Goal: Transaction & Acquisition: Purchase product/service

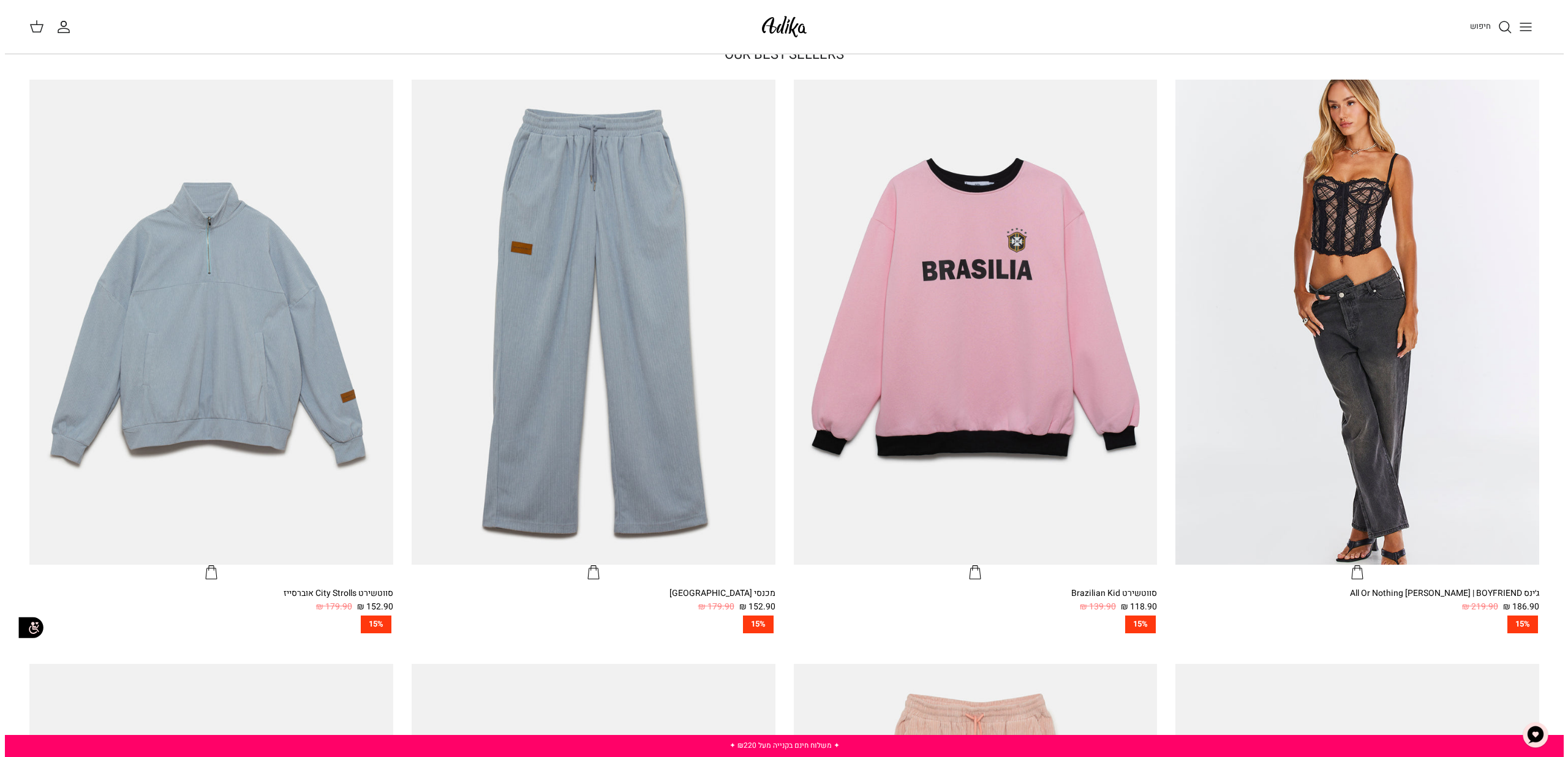
scroll to position [604, 0]
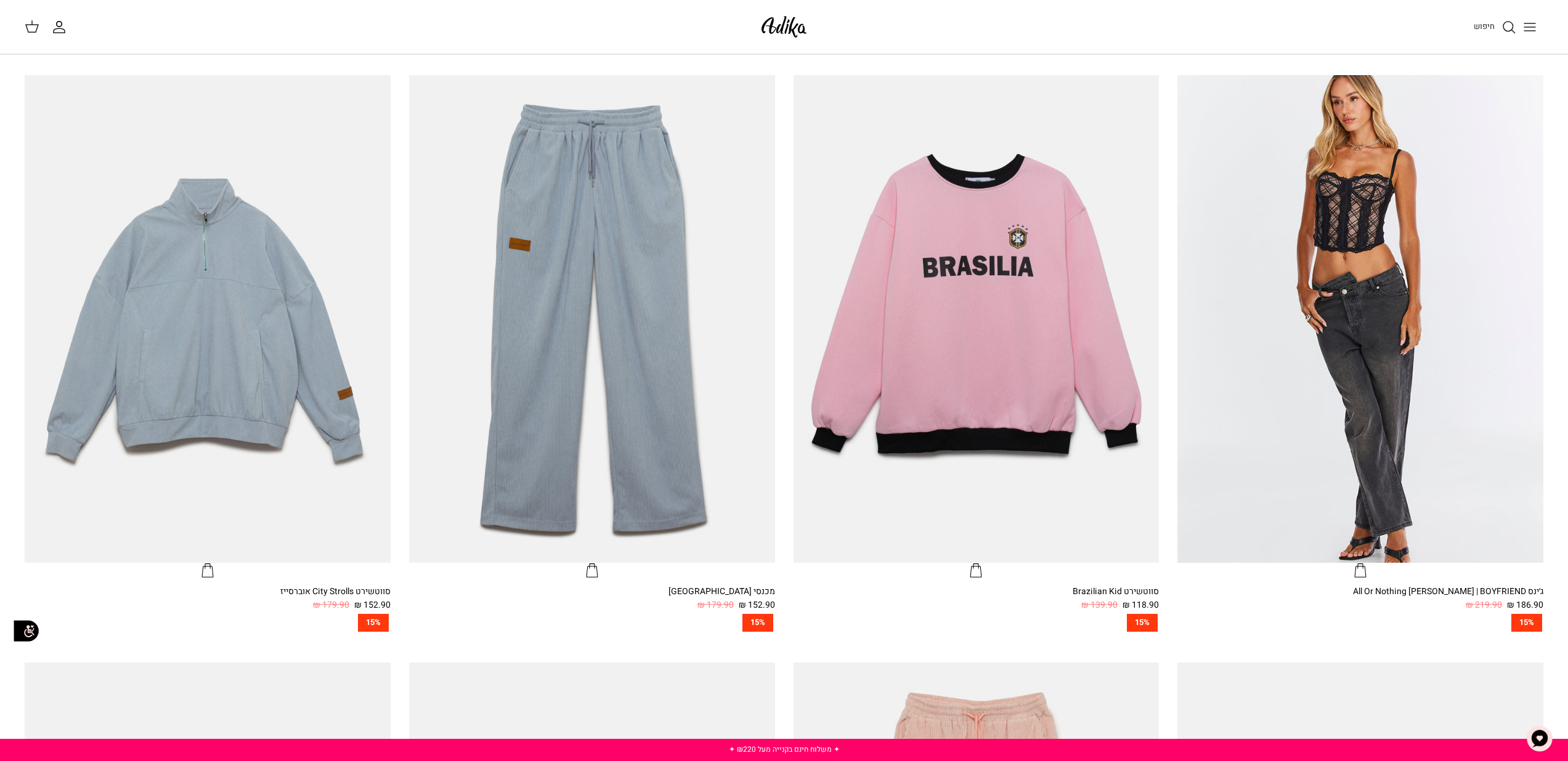
click at [1527, 30] on icon "Toggle menu" at bounding box center [1530, 27] width 15 height 15
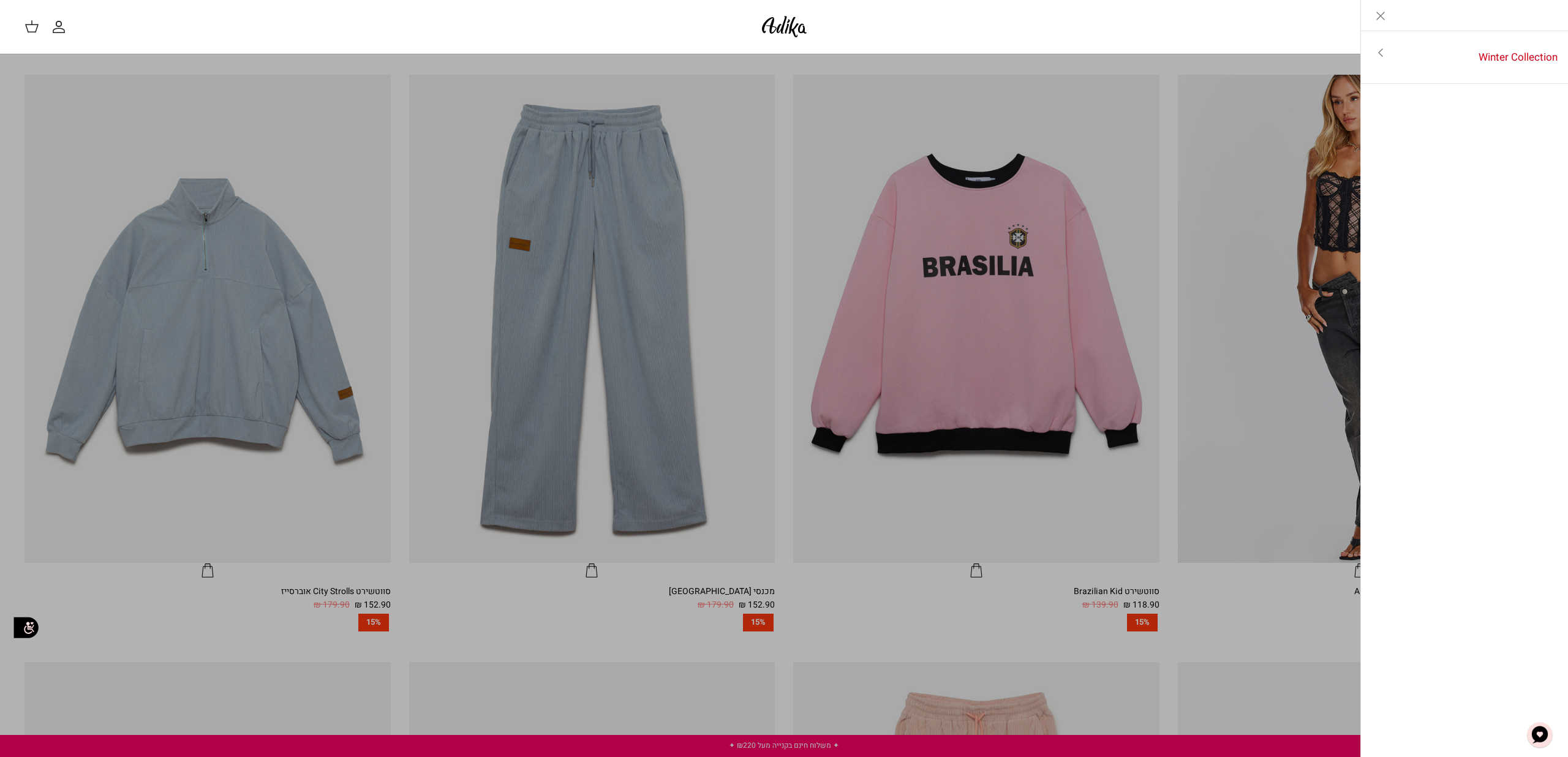
click at [1385, 52] on icon "Toggle menu" at bounding box center [1381, 53] width 15 height 15
click at [1516, 54] on link "לכל הפריטים" at bounding box center [1465, 54] width 195 height 31
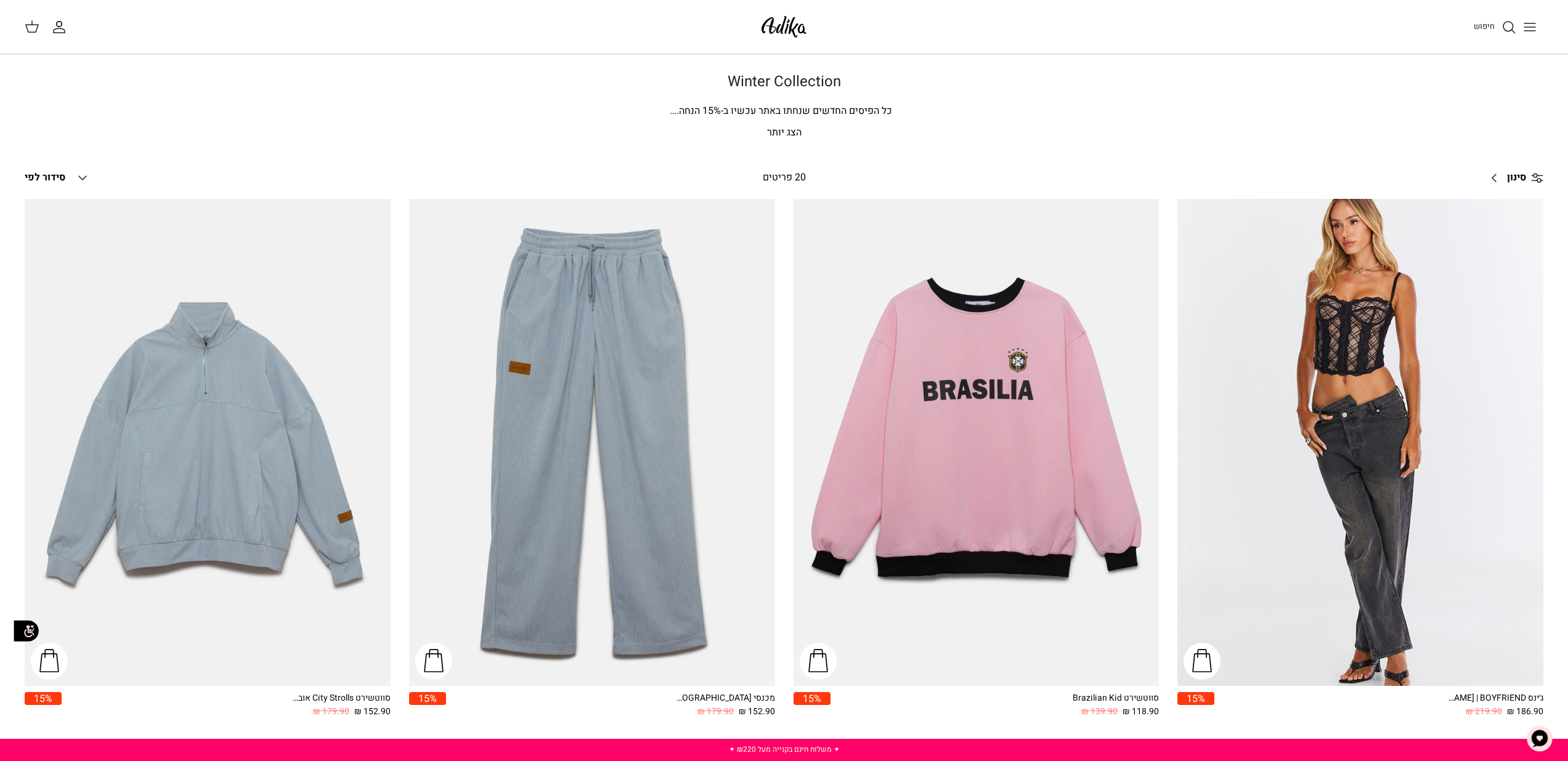
click at [780, 32] on img at bounding box center [784, 26] width 53 height 29
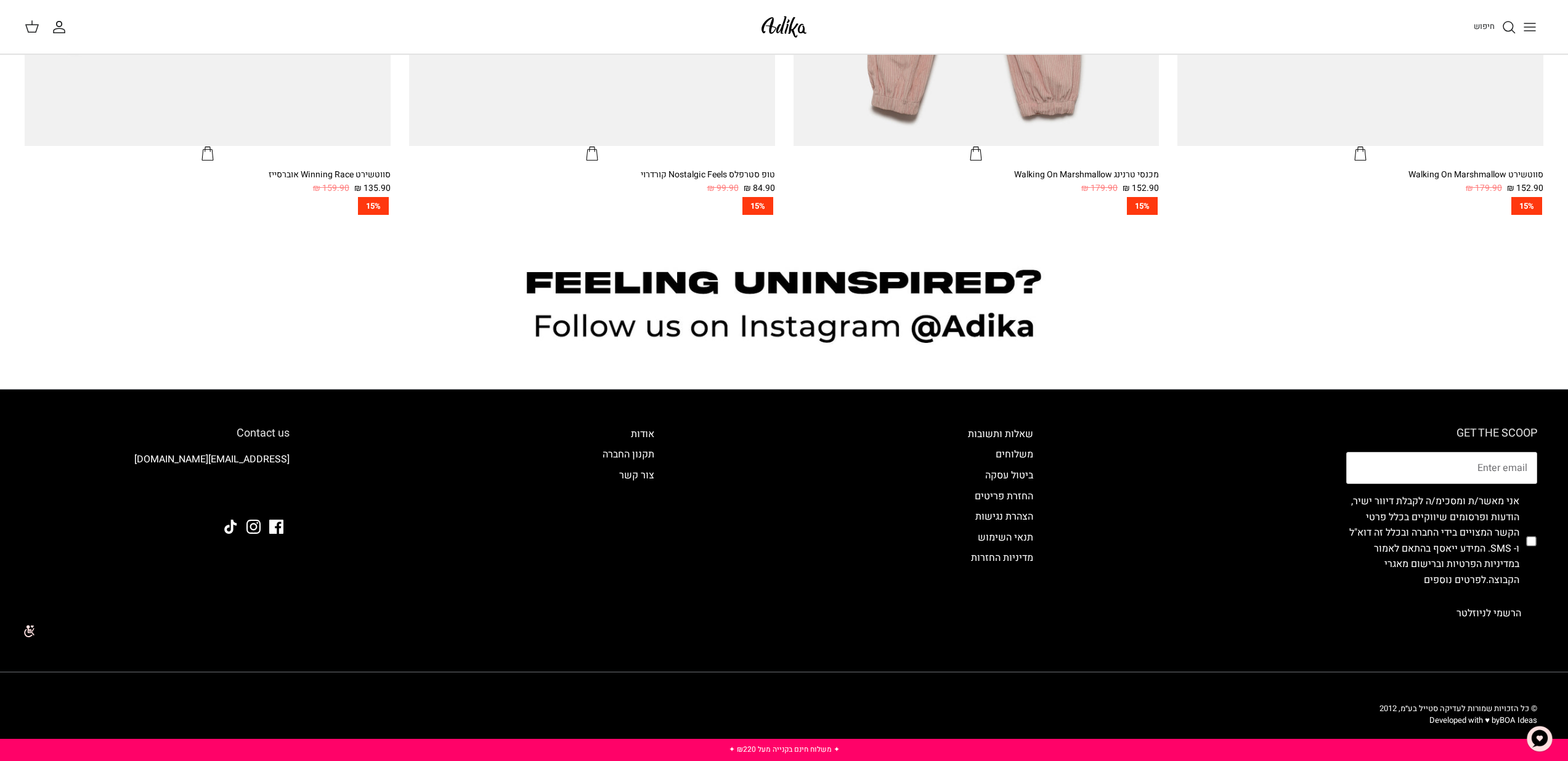
scroll to position [1615, 0]
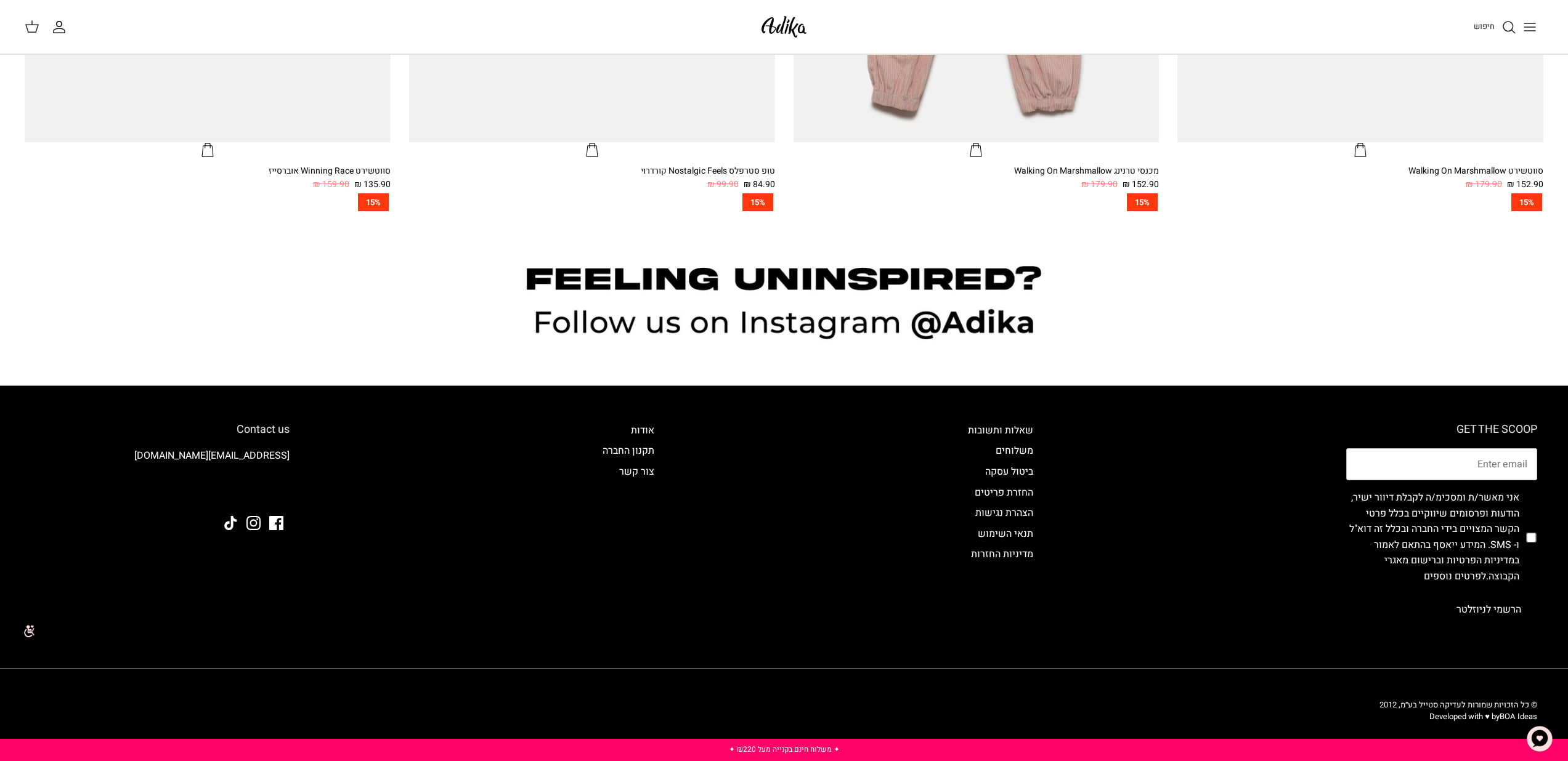
click at [982, 233] on div at bounding box center [784, 307] width 1568 height 156
